Goal: Task Accomplishment & Management: Manage account settings

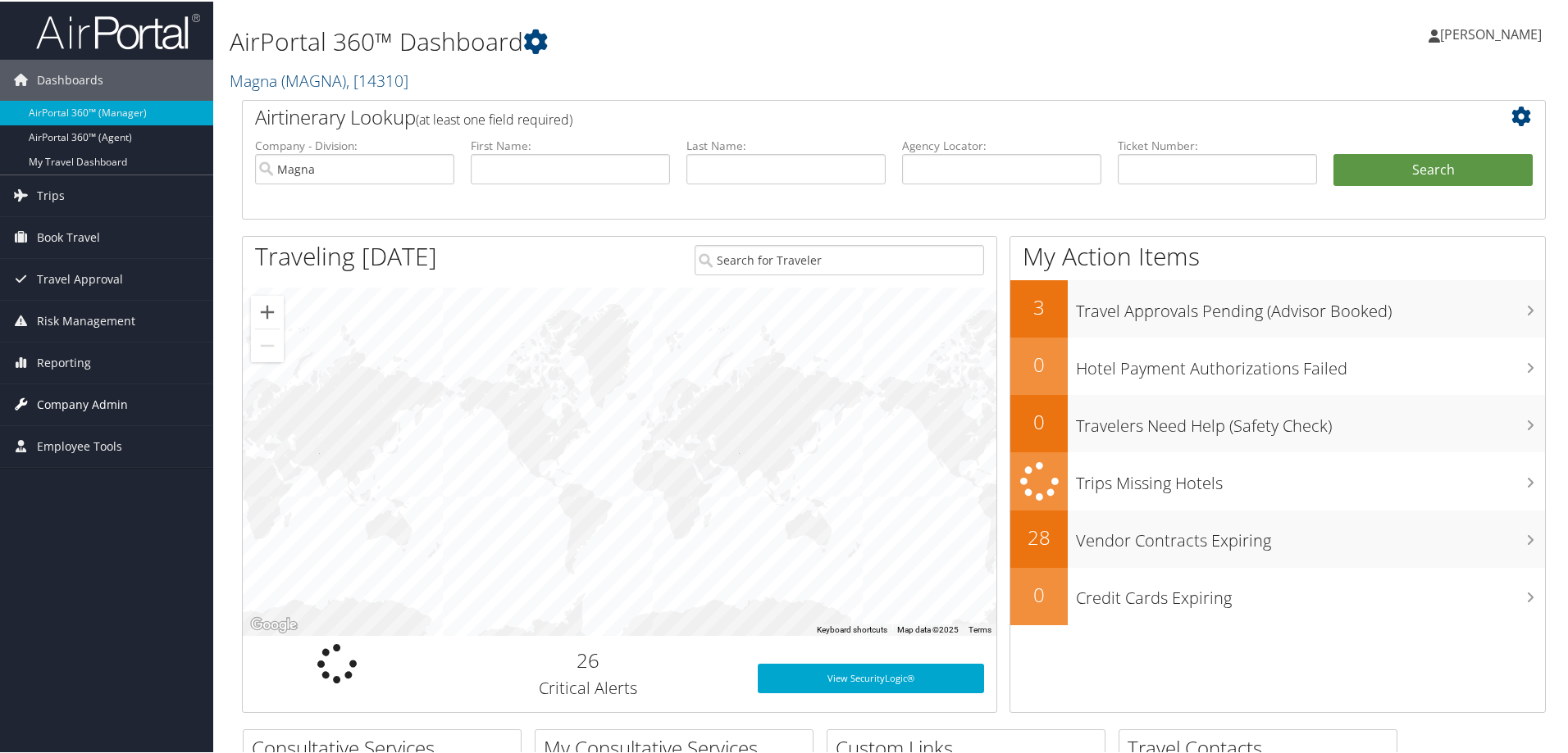
click at [91, 403] on span "Company Admin" at bounding box center [82, 403] width 91 height 41
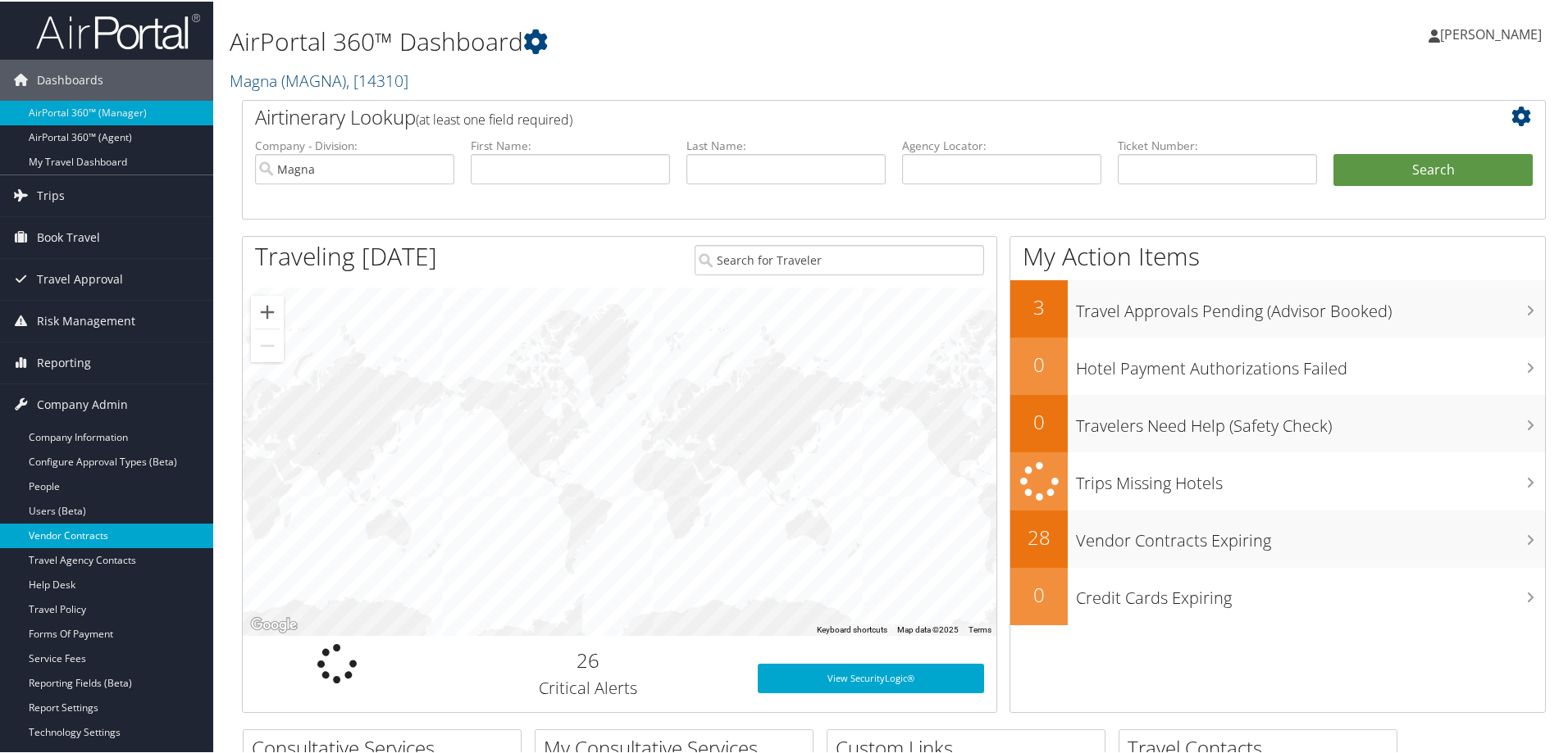
click at [51, 534] on link "Vendor Contracts" at bounding box center [106, 535] width 213 height 25
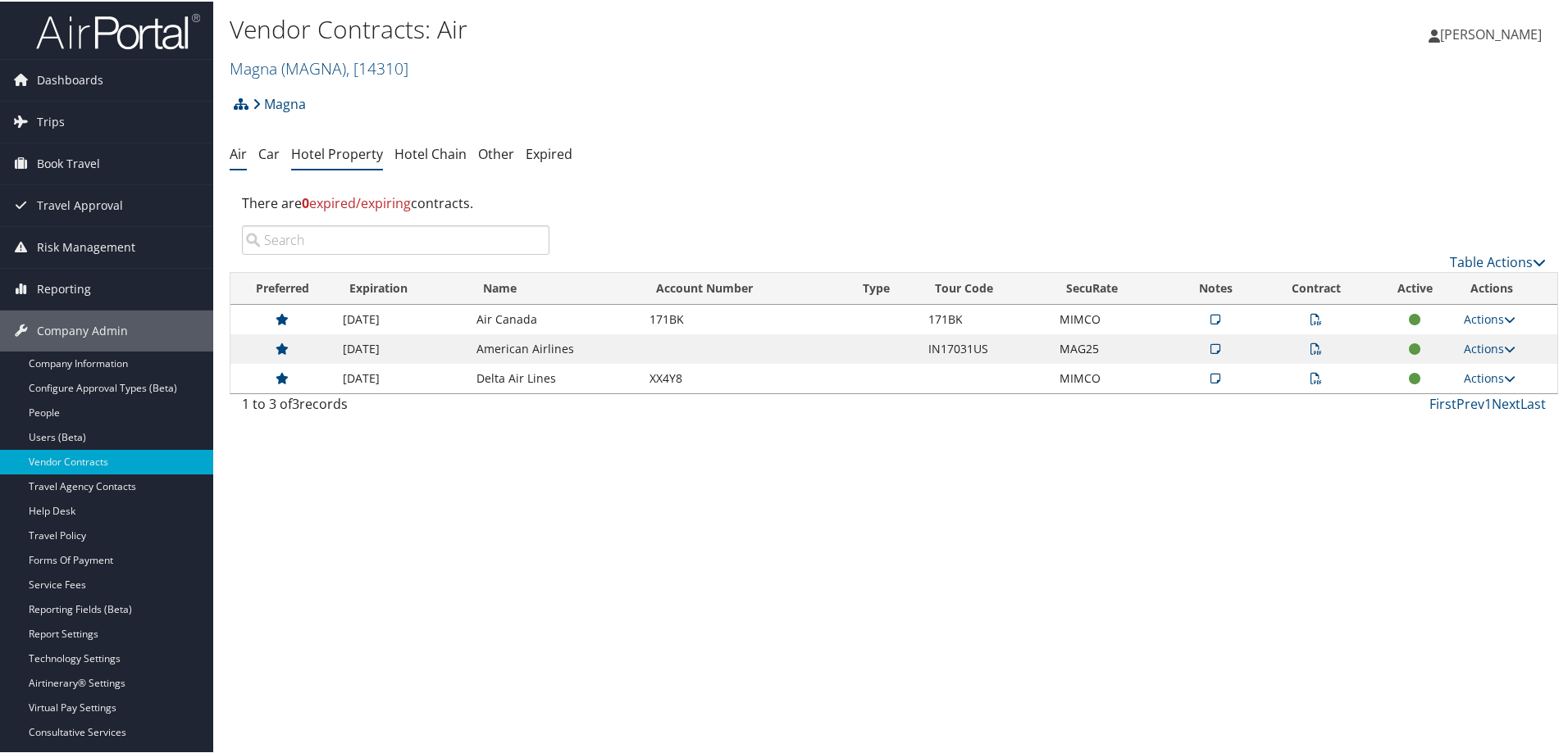
click at [350, 153] on link "Hotel Property" at bounding box center [336, 153] width 92 height 18
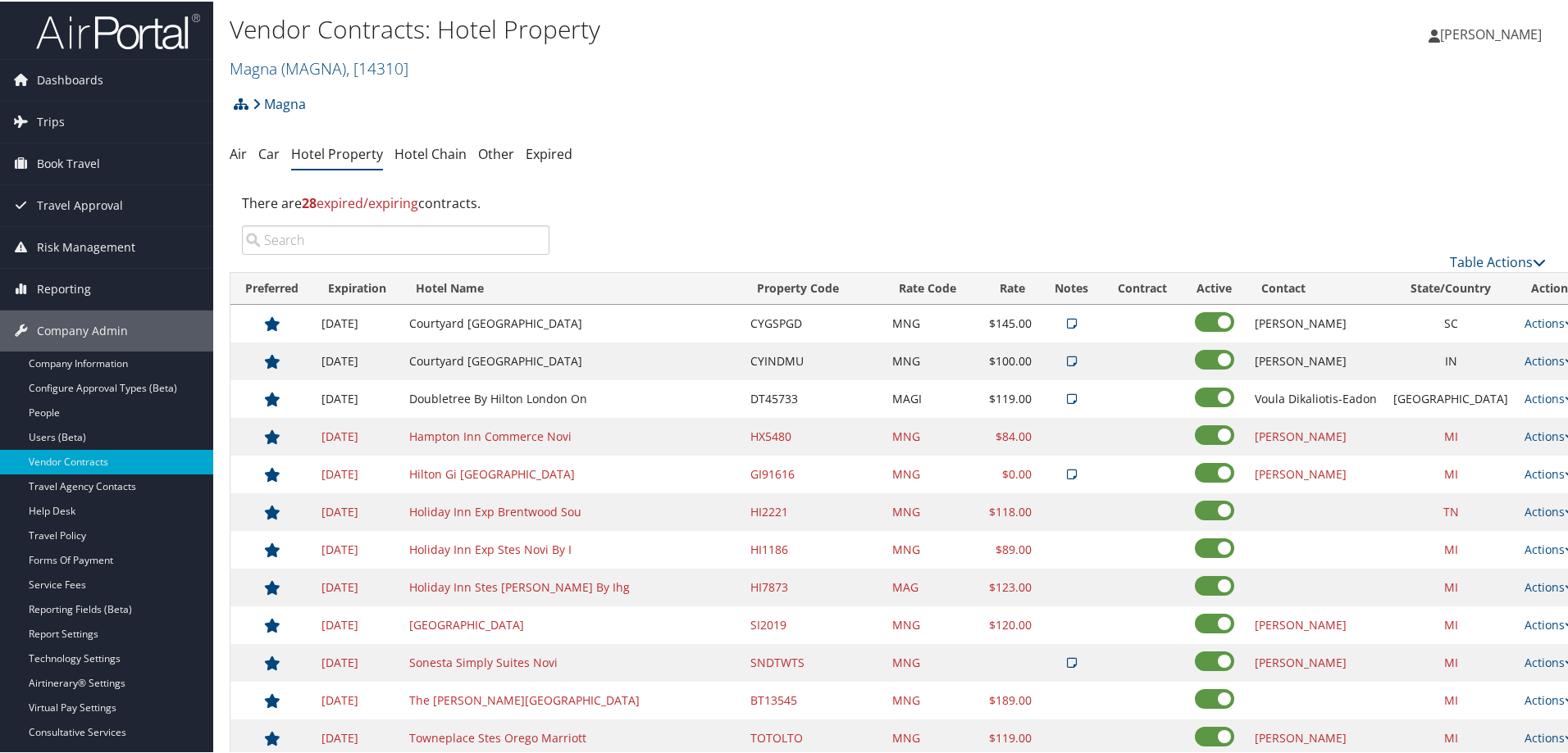
click at [801, 121] on div "Magna Account Structure Magna (MAGNA) ACTIVE Create Child Magna Leisure (3085) …" at bounding box center [893, 108] width 1328 height 44
click at [1031, 139] on ul "Air Car Hotel Property Hotel Chain Other Expired" at bounding box center [893, 154] width 1328 height 30
click at [1149, 27] on div "Dallas Stewart Dallas Stewart My Settings Travel Agency Contacts Log Consulting…" at bounding box center [1312, 40] width 525 height 63
click at [274, 64] on link "Magna ( MAGNA ) , [ 14310 ]" at bounding box center [318, 66] width 179 height 22
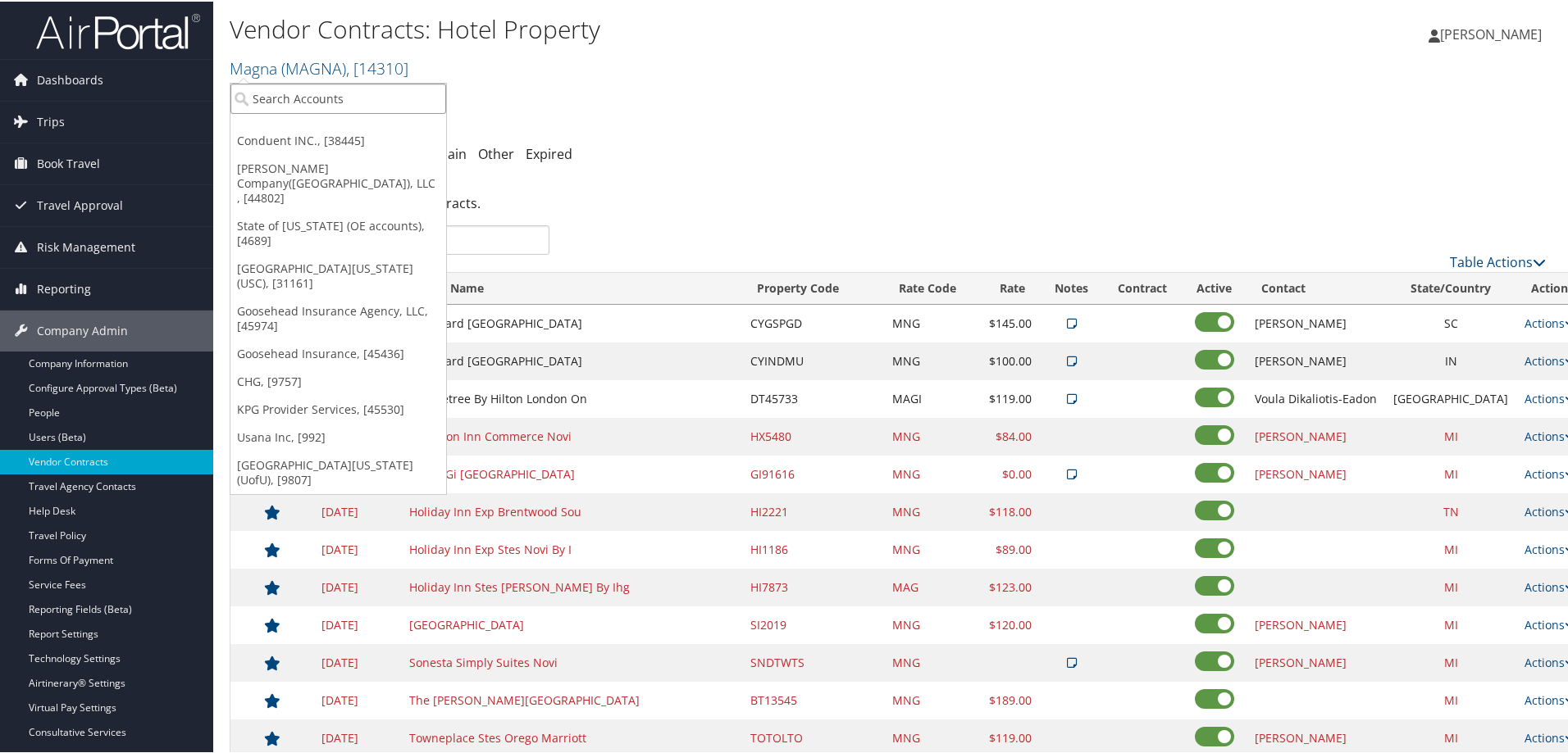
click at [279, 98] on input "search" at bounding box center [338, 97] width 216 height 31
type input "henn"
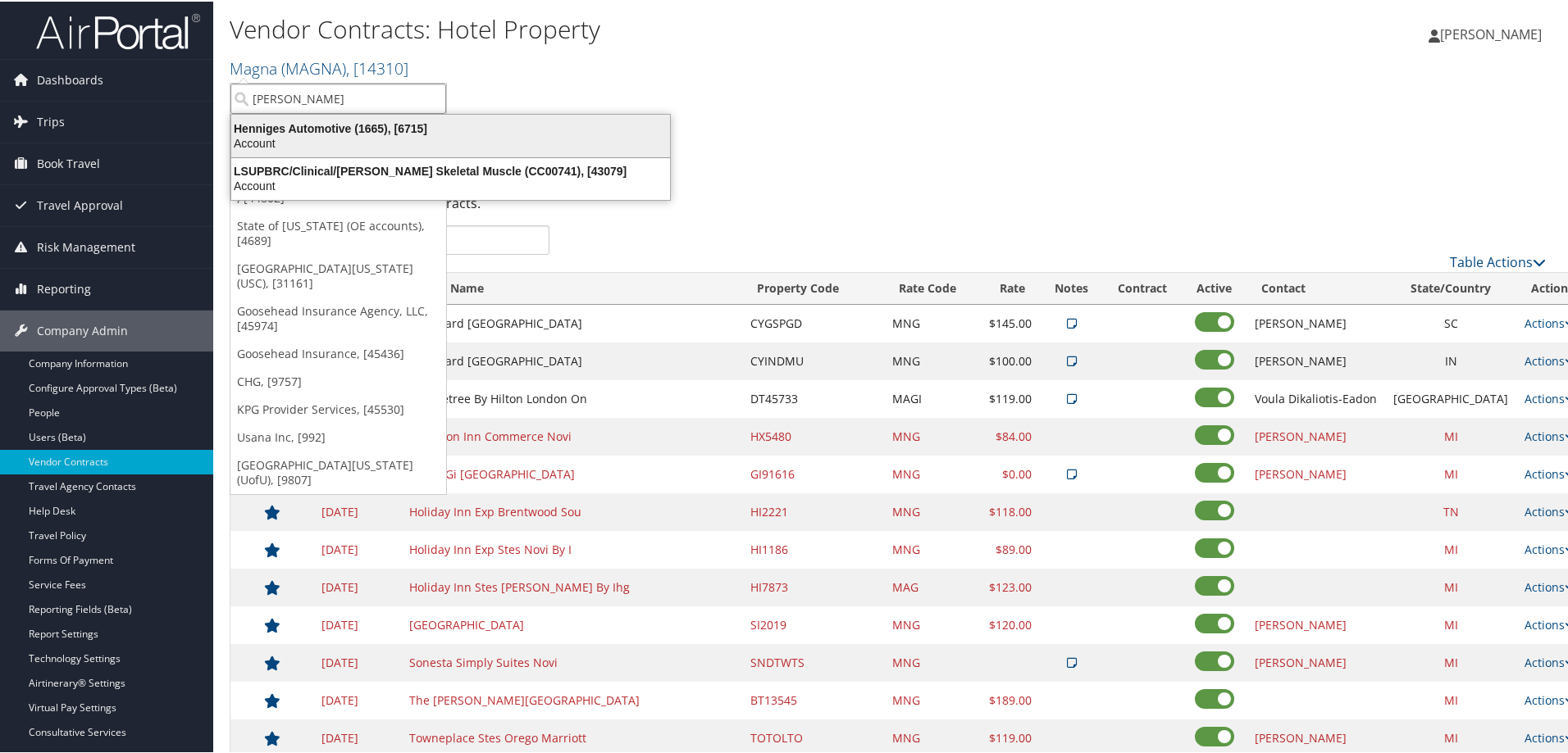
click at [277, 130] on div "Henniges Automotive (1665), [6715]" at bounding box center [451, 127] width 458 height 15
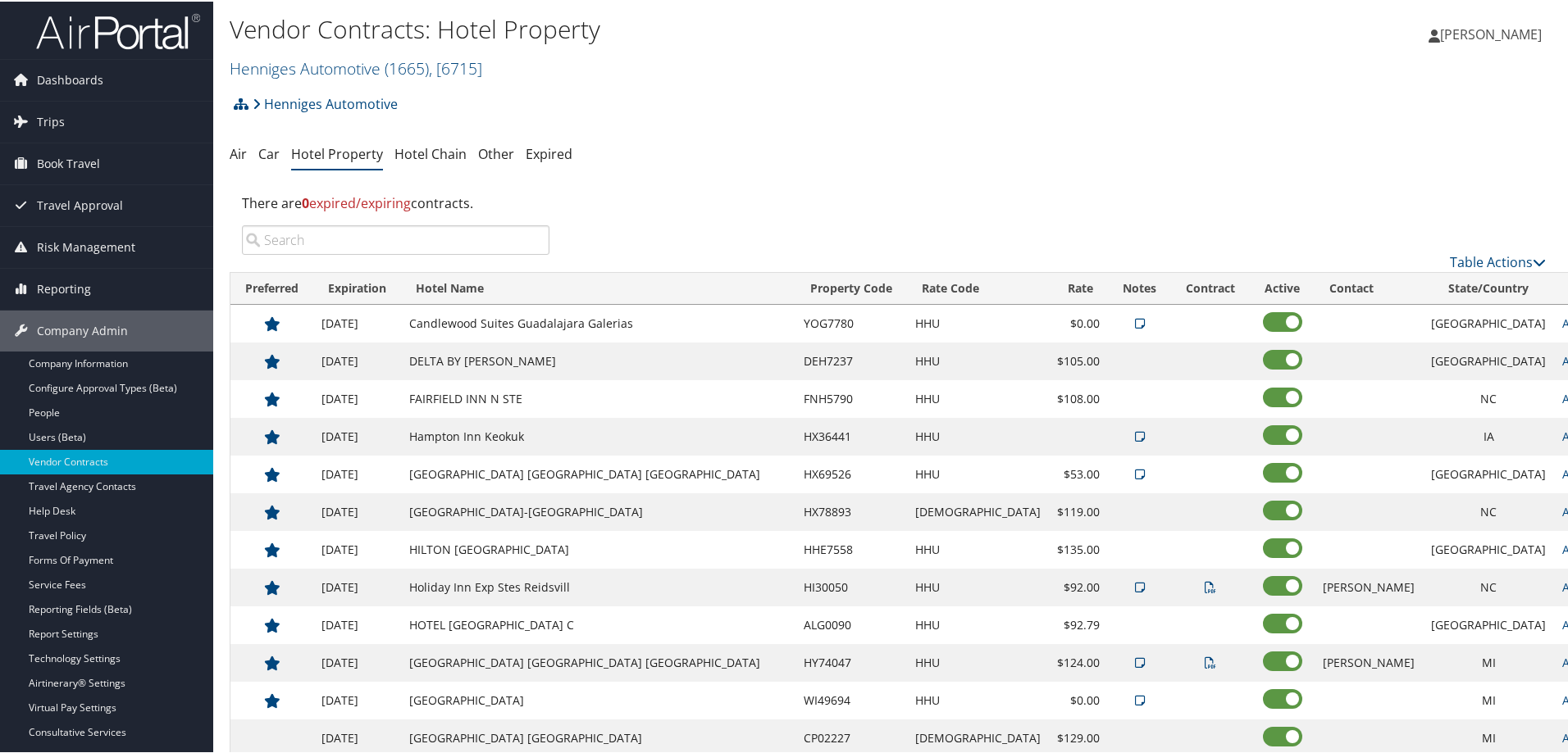
click at [1175, 154] on ul "Air Car Hotel Property Hotel Chain Other Expired" at bounding box center [893, 154] width 1328 height 30
